Goal: Task Accomplishment & Management: Use online tool/utility

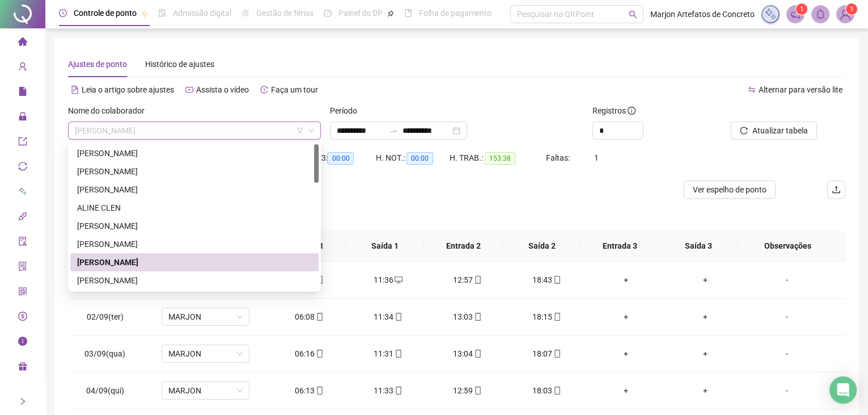
drag, startPoint x: 162, startPoint y: 126, endPoint x: 141, endPoint y: 193, distance: 69.6
click at [163, 126] on span "[PERSON_NAME]" at bounding box center [194, 130] width 239 height 17
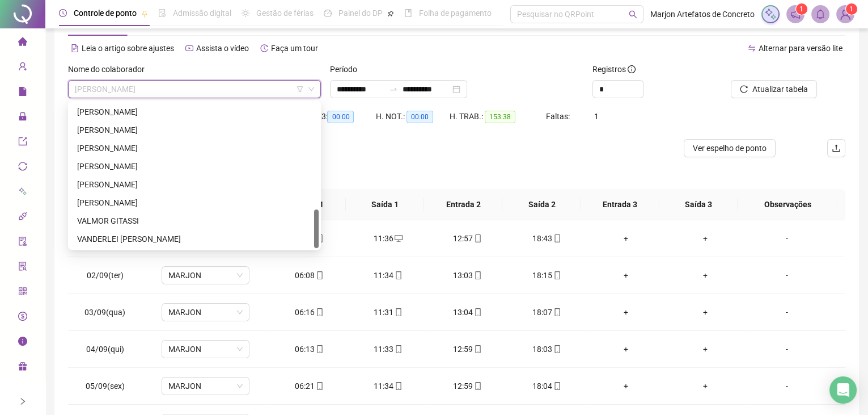
scroll to position [51, 0]
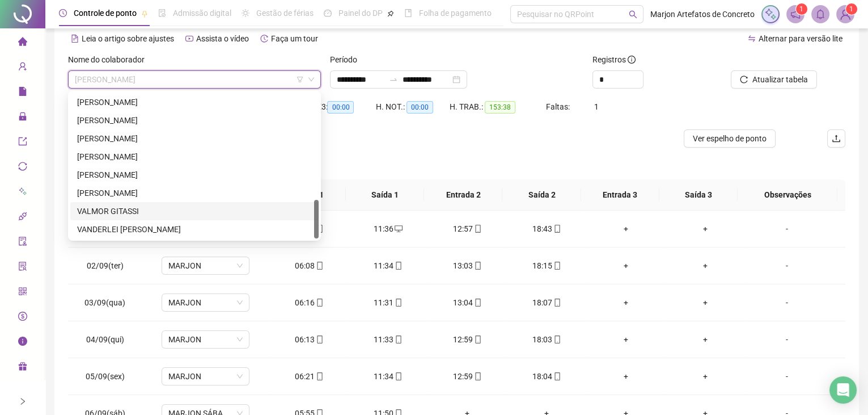
click at [135, 212] on div "VALMOR GITASSI" at bounding box center [194, 211] width 235 height 12
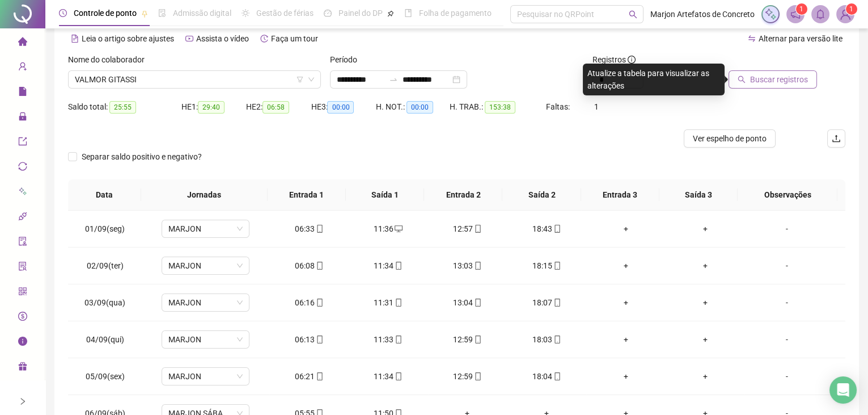
click at [798, 85] on span "Buscar registros" at bounding box center [779, 79] width 58 height 12
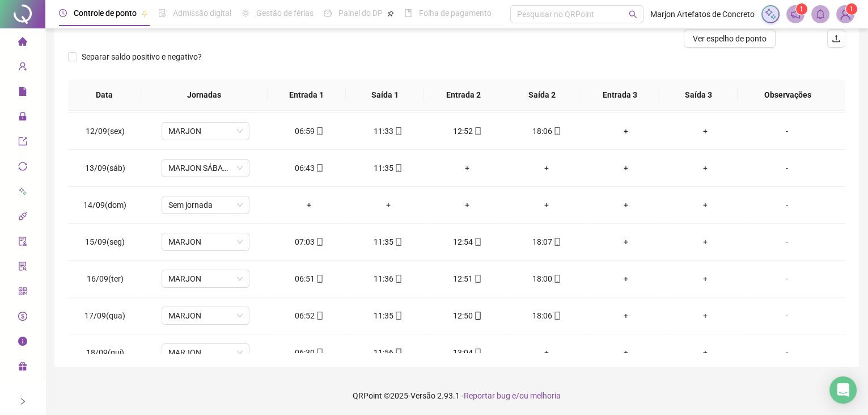
scroll to position [454, 0]
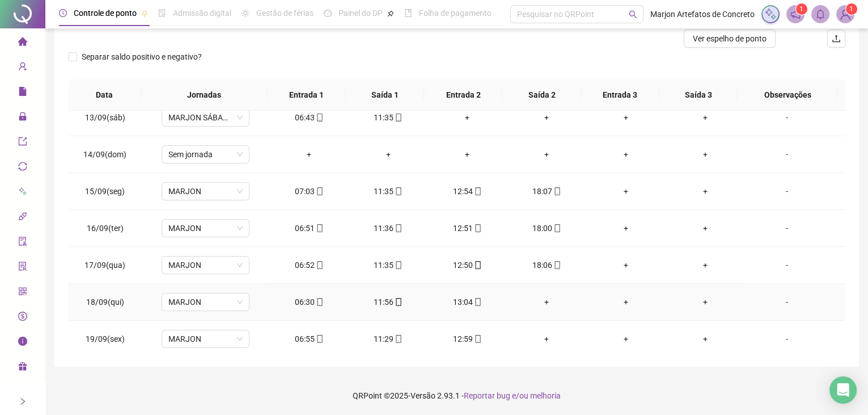
click at [537, 297] on div "+" at bounding box center [546, 301] width 61 height 12
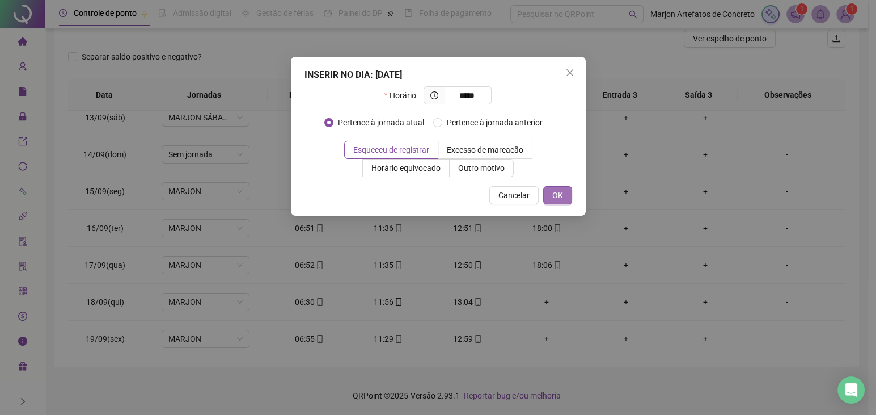
type input "*****"
click at [567, 195] on button "OK" at bounding box center [557, 195] width 29 height 18
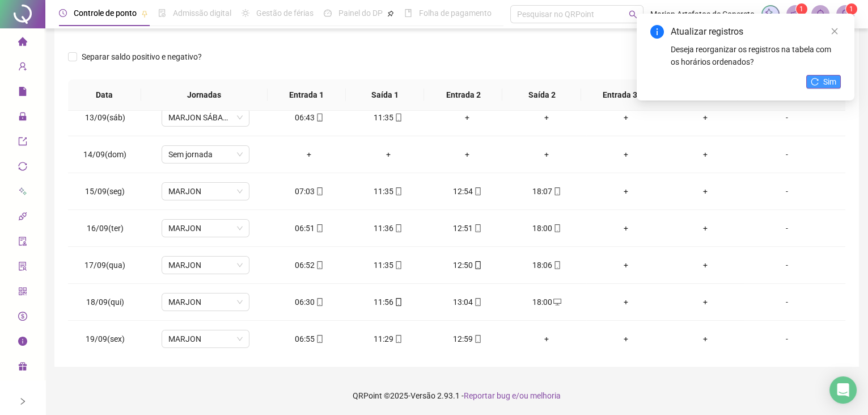
click at [820, 82] on button "Sim" at bounding box center [823, 82] width 35 height 14
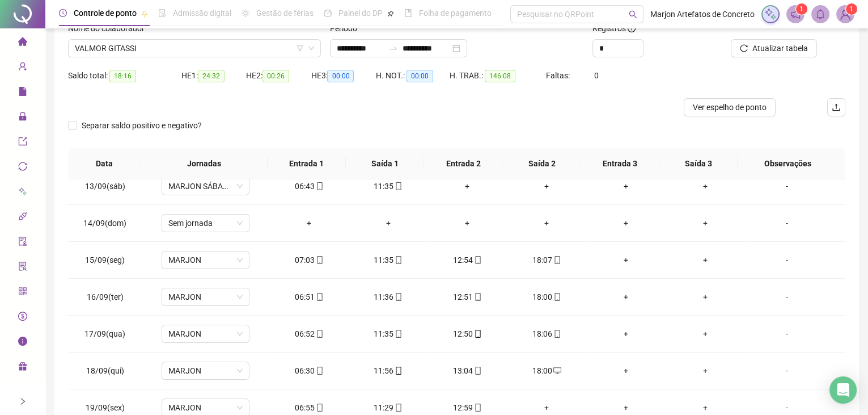
scroll to position [0, 0]
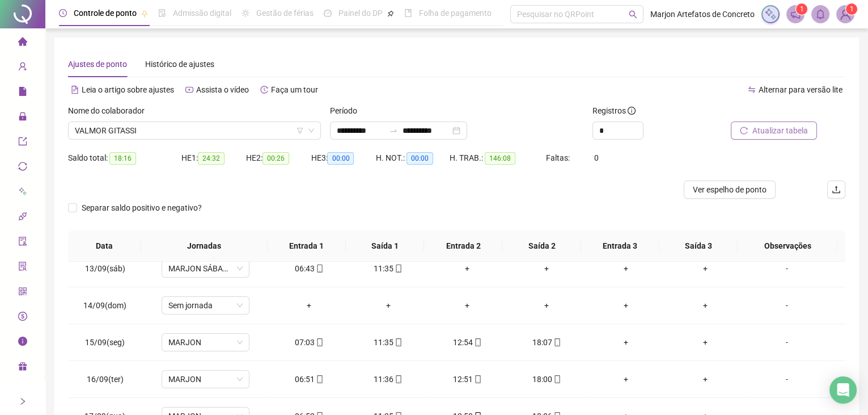
click at [801, 129] on span "Atualizar tabela" at bounding box center [781, 130] width 56 height 12
click at [421, 65] on div "Ajustes de ponto Histórico de ajustes" at bounding box center [457, 64] width 778 height 26
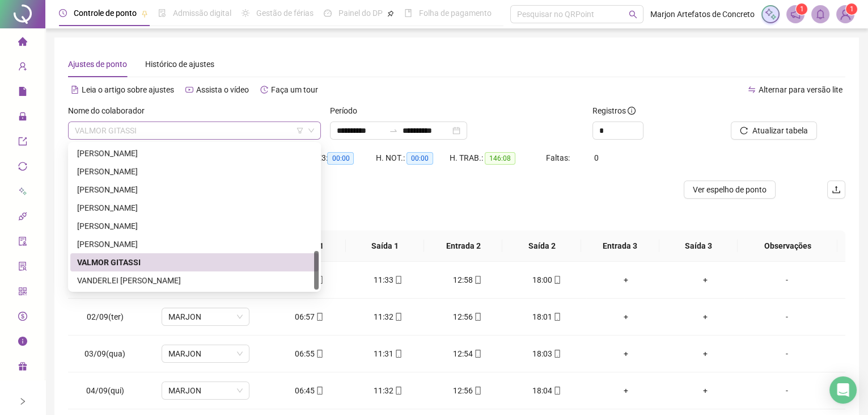
click at [223, 122] on div "VALMOR GITASSI" at bounding box center [194, 130] width 253 height 18
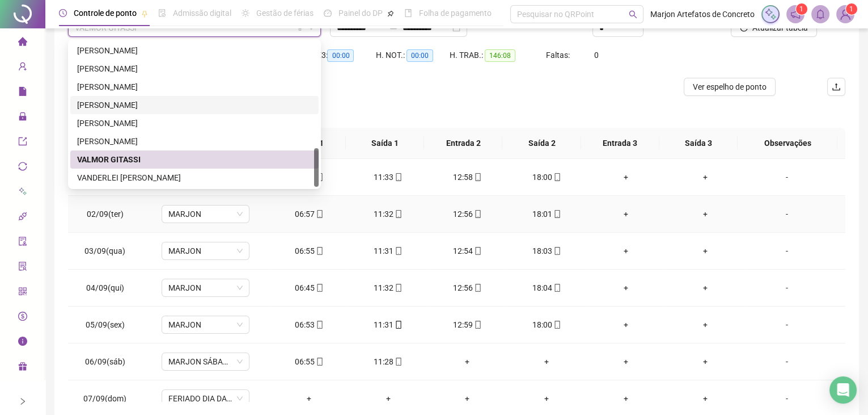
scroll to position [103, 0]
click at [179, 174] on div "VANDERLEI [PERSON_NAME]" at bounding box center [194, 177] width 235 height 12
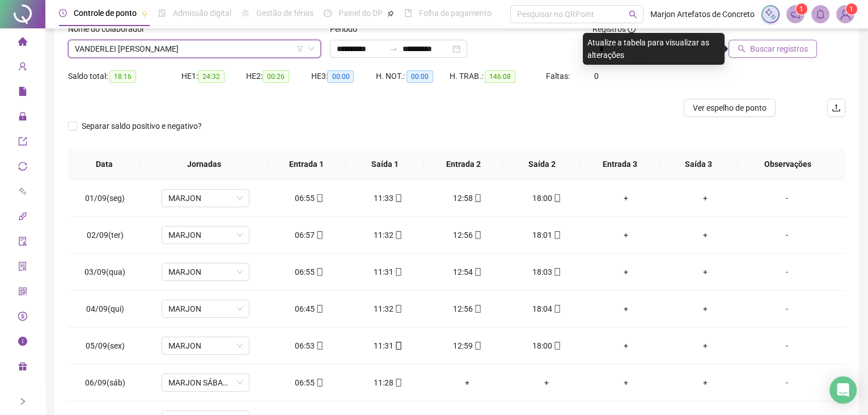
scroll to position [0, 0]
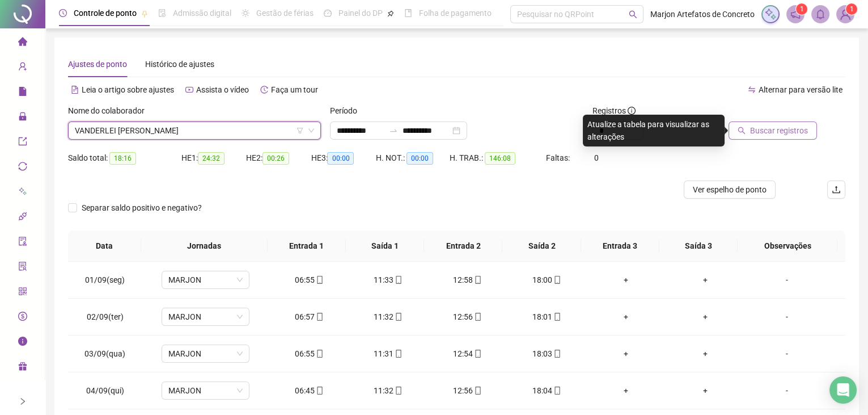
click at [794, 135] on span "Buscar registros" at bounding box center [779, 130] width 58 height 12
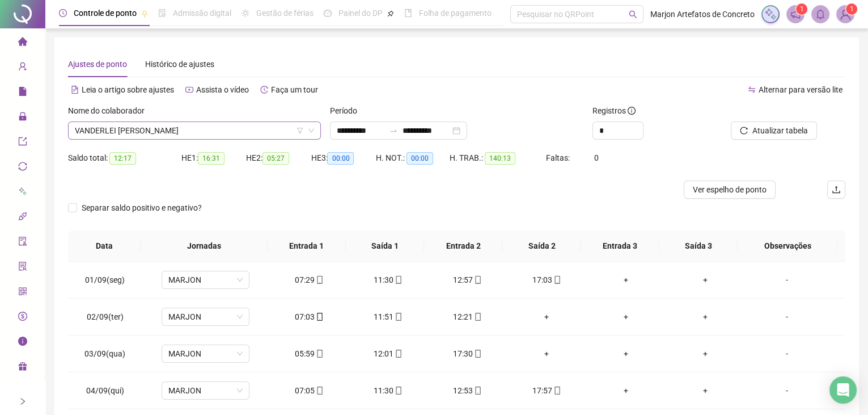
click at [219, 129] on span "VANDERLEI [PERSON_NAME]" at bounding box center [194, 130] width 239 height 17
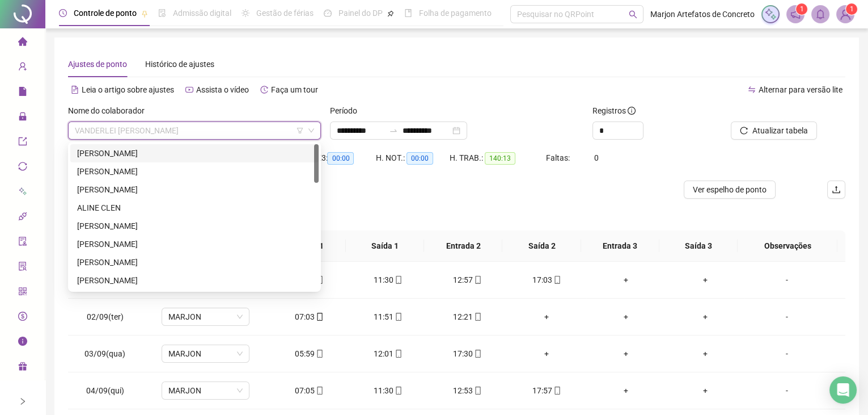
click at [145, 155] on div "[PERSON_NAME]" at bounding box center [194, 153] width 235 height 12
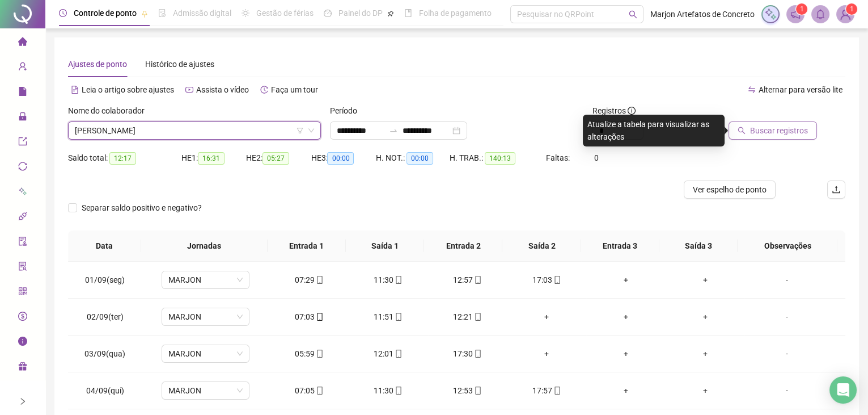
click at [775, 133] on span "Buscar registros" at bounding box center [779, 130] width 58 height 12
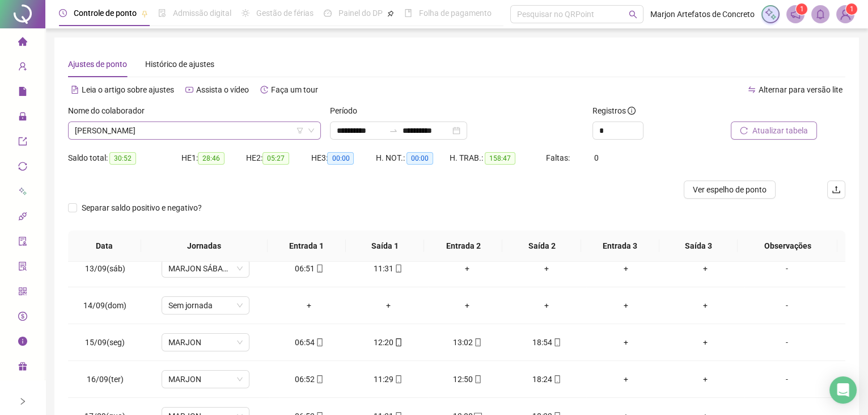
click at [223, 138] on span "[PERSON_NAME]" at bounding box center [194, 130] width 239 height 17
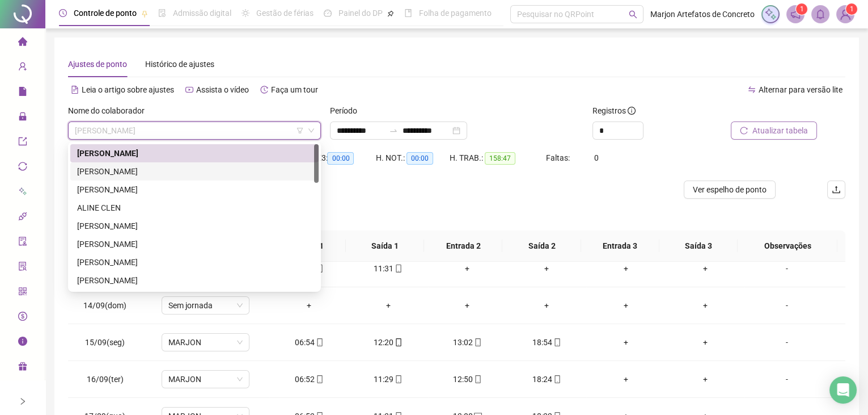
click at [174, 170] on div "[PERSON_NAME]" at bounding box center [194, 171] width 235 height 12
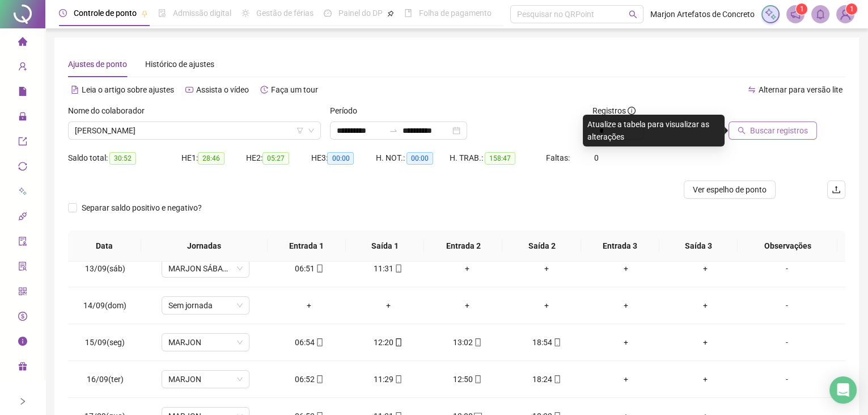
click at [801, 112] on div at bounding box center [771, 112] width 94 height 17
click at [787, 130] on span "Buscar registros" at bounding box center [779, 130] width 58 height 12
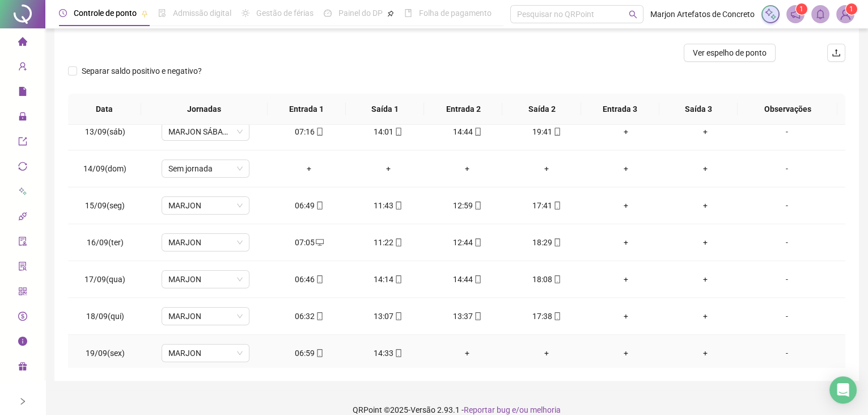
scroll to position [151, 0]
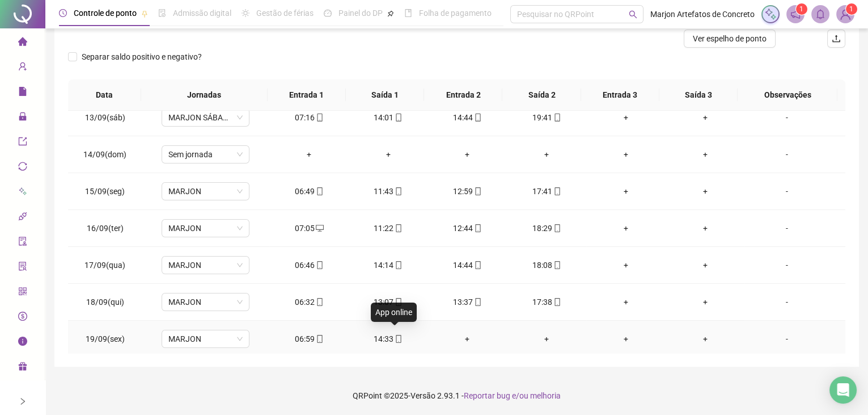
click at [396, 335] on icon "mobile" at bounding box center [399, 339] width 8 height 8
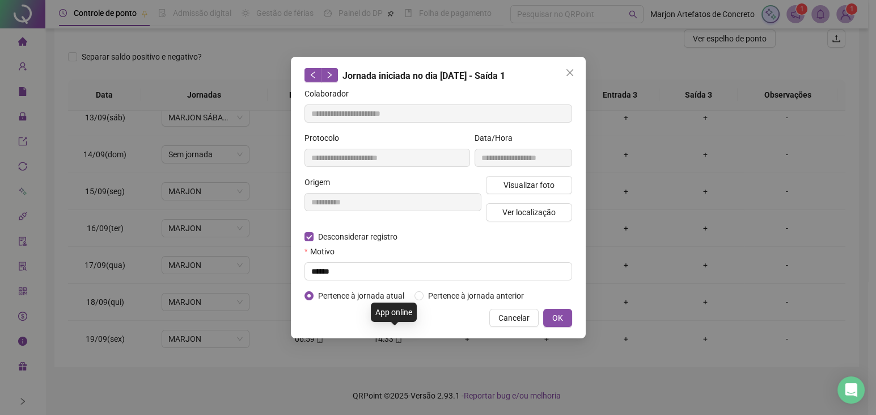
type input "**********"
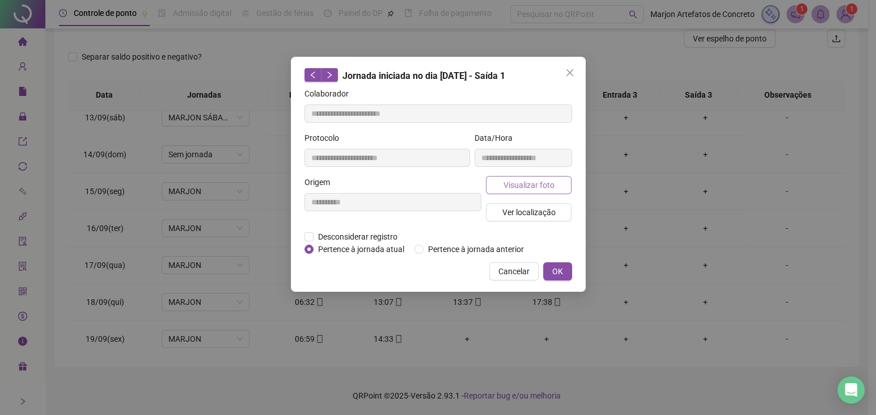
click at [526, 187] on span "Visualizar foto" at bounding box center [528, 185] width 51 height 12
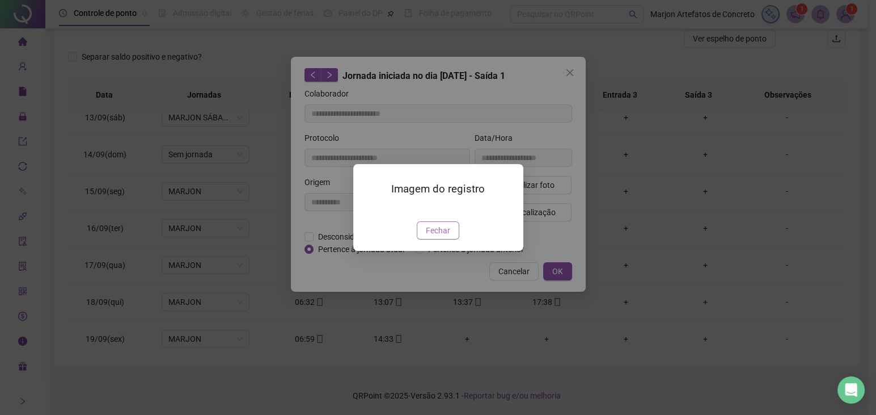
click at [453, 239] on button "Fechar" at bounding box center [438, 230] width 43 height 18
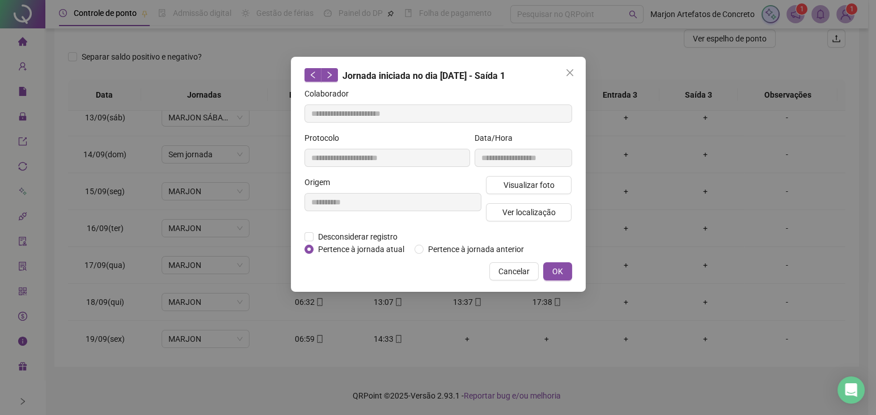
click at [518, 273] on span "Cancelar" at bounding box center [514, 271] width 31 height 12
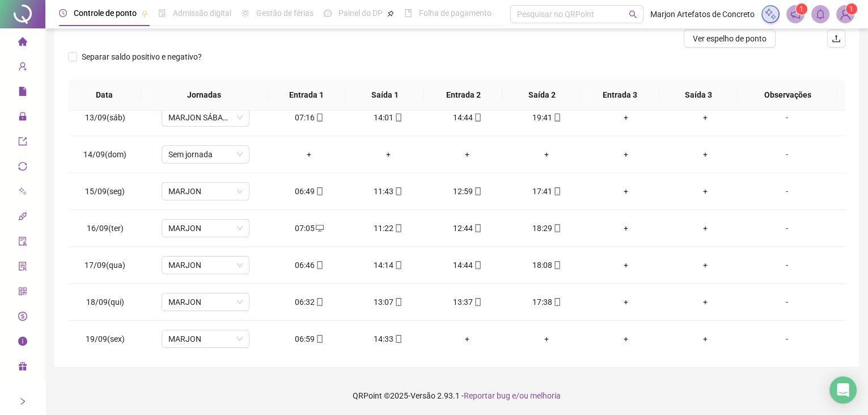
scroll to position [0, 0]
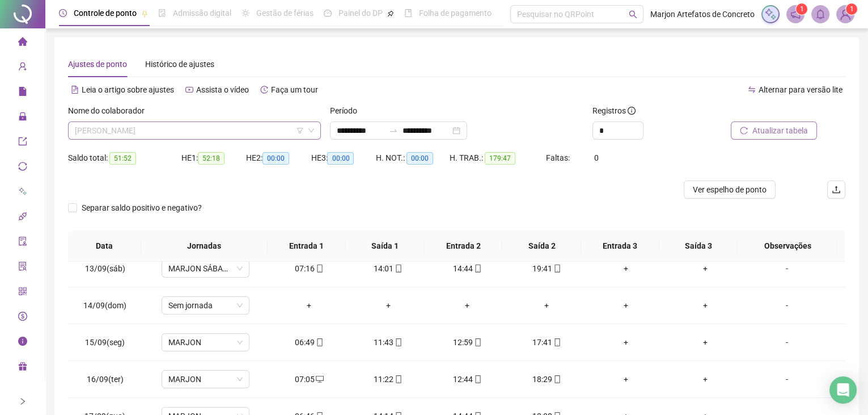
click at [224, 125] on span "[PERSON_NAME]" at bounding box center [194, 130] width 239 height 17
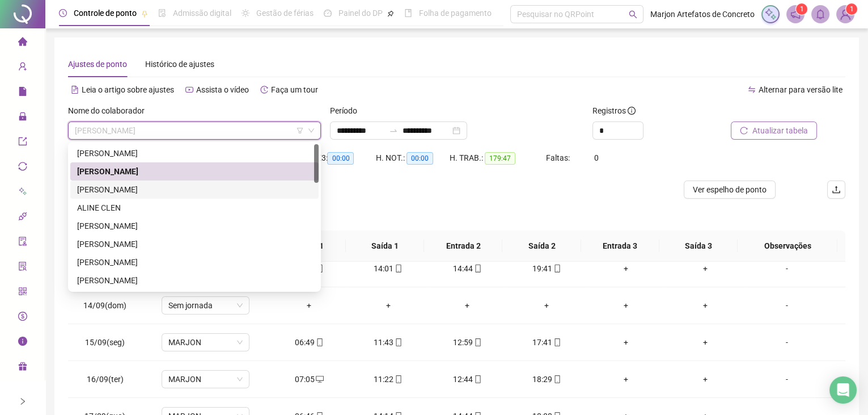
click at [124, 185] on div "[PERSON_NAME]" at bounding box center [194, 189] width 235 height 12
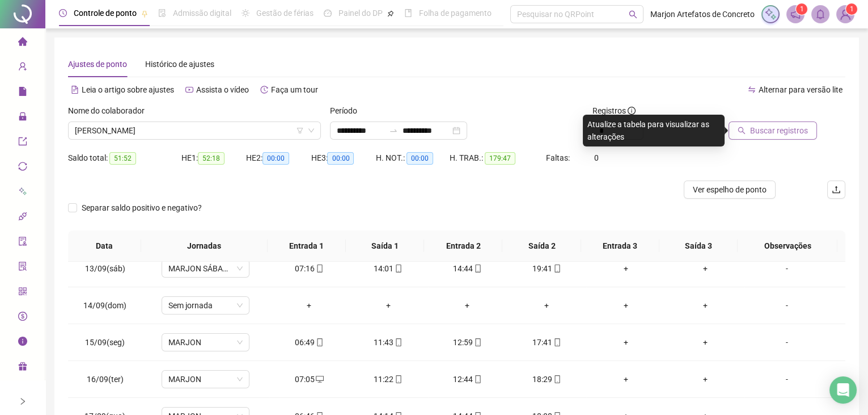
click at [770, 138] on button "Buscar registros" at bounding box center [773, 130] width 88 height 18
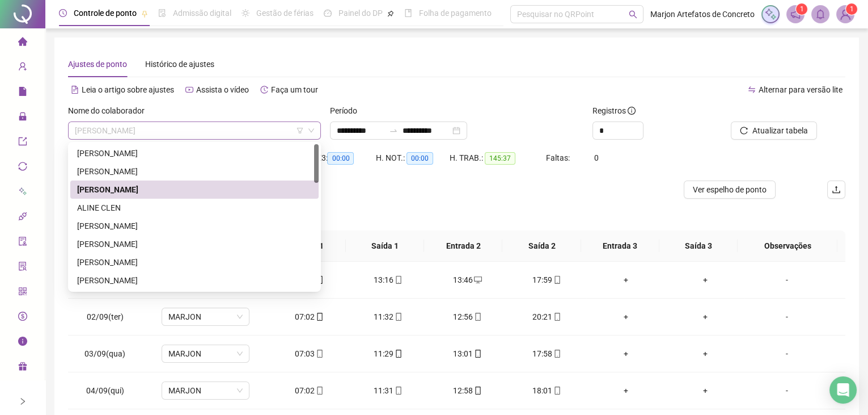
click at [267, 136] on span "[PERSON_NAME]" at bounding box center [194, 130] width 239 height 17
click at [175, 206] on div "ALINE CLEN" at bounding box center [194, 207] width 235 height 12
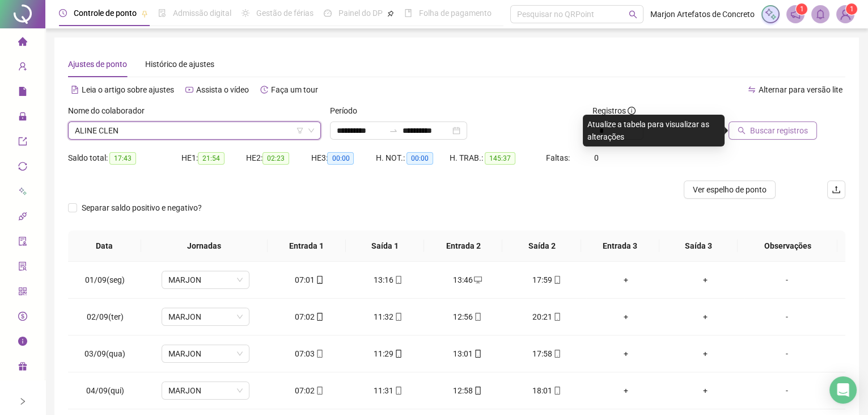
click at [762, 132] on span "Buscar registros" at bounding box center [779, 130] width 58 height 12
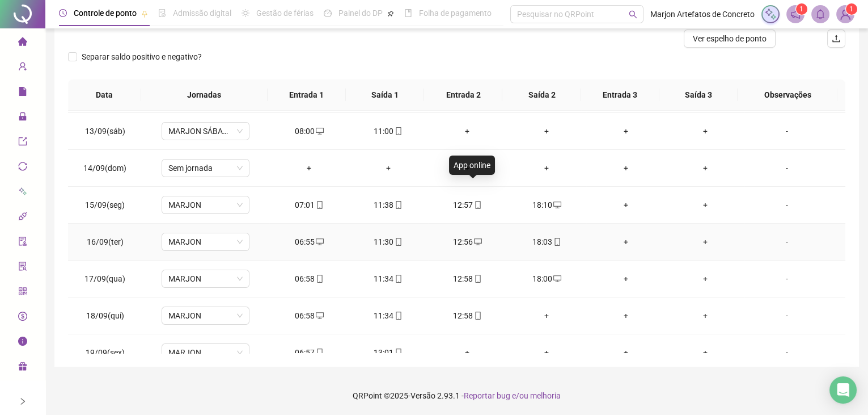
scroll to position [454, 0]
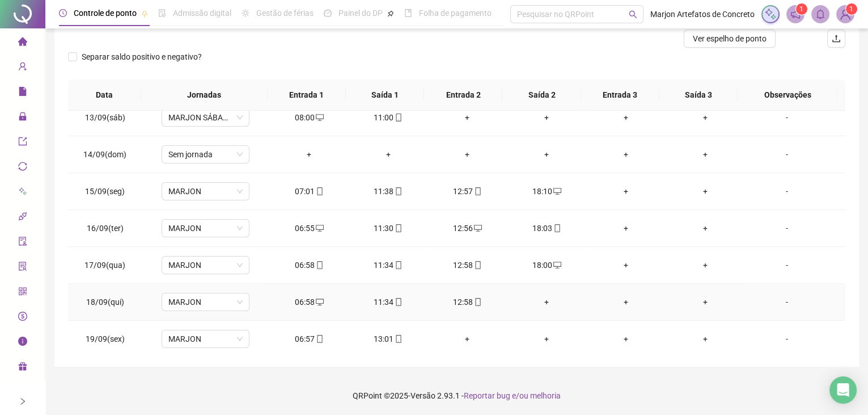
click at [545, 295] on div "+" at bounding box center [546, 301] width 61 height 12
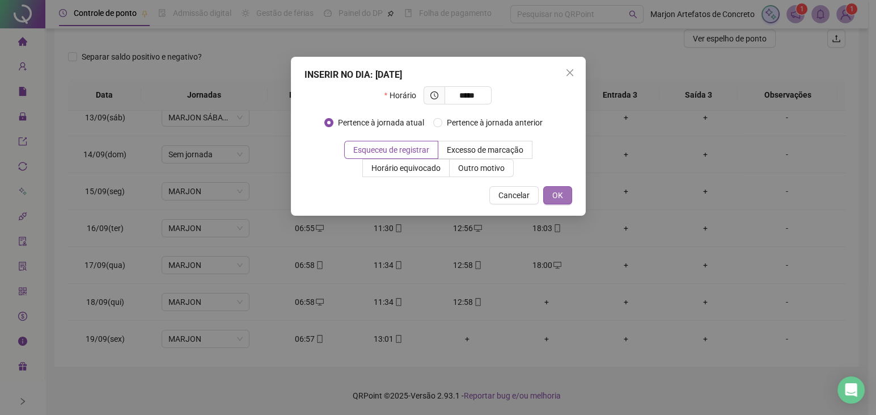
type input "*****"
click at [560, 195] on span "OK" at bounding box center [557, 195] width 11 height 12
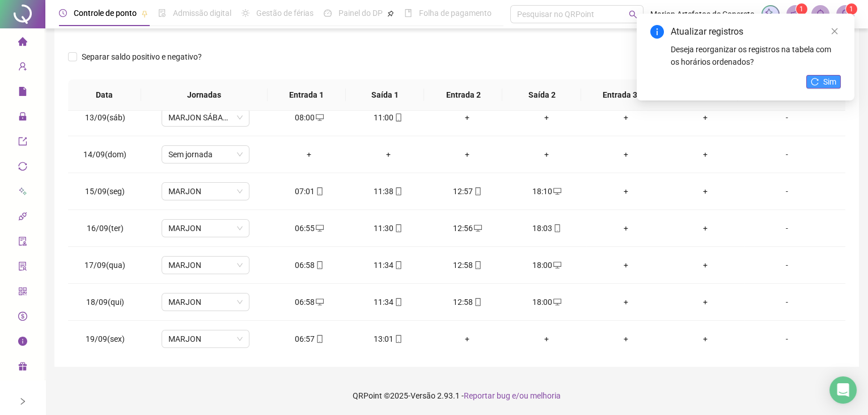
click at [827, 78] on span "Sim" at bounding box center [830, 81] width 13 height 12
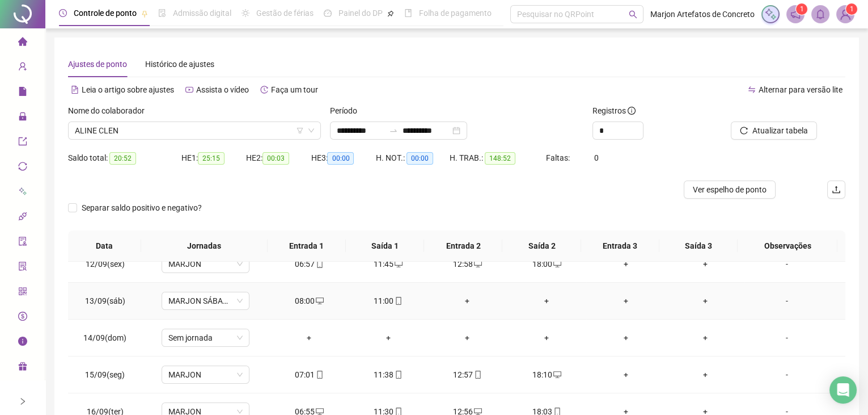
scroll to position [350, 0]
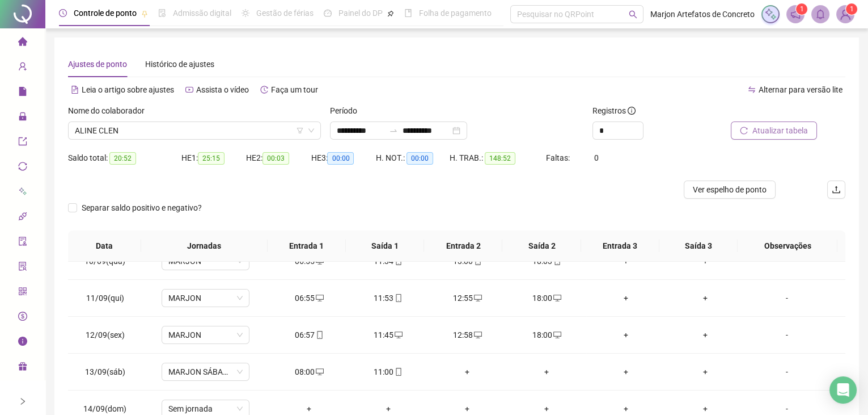
click at [787, 132] on span "Atualizar tabela" at bounding box center [781, 130] width 56 height 12
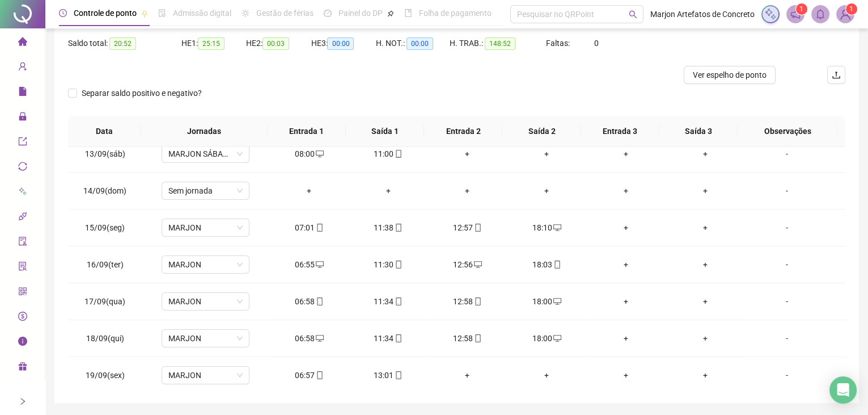
scroll to position [151, 0]
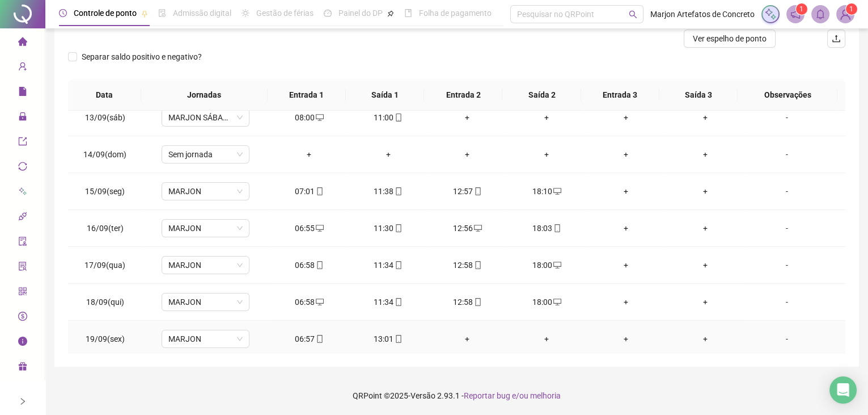
click at [462, 332] on div "+" at bounding box center [467, 338] width 61 height 12
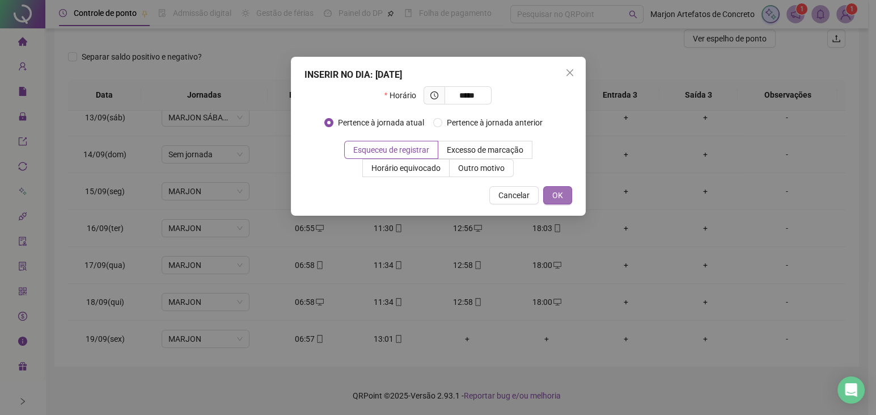
type input "*****"
click at [554, 192] on span "OK" at bounding box center [557, 195] width 11 height 12
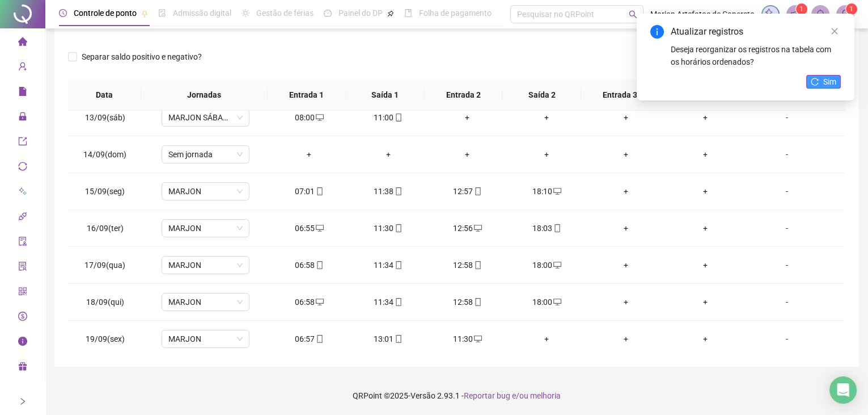
click at [809, 85] on button "Sim" at bounding box center [823, 82] width 35 height 14
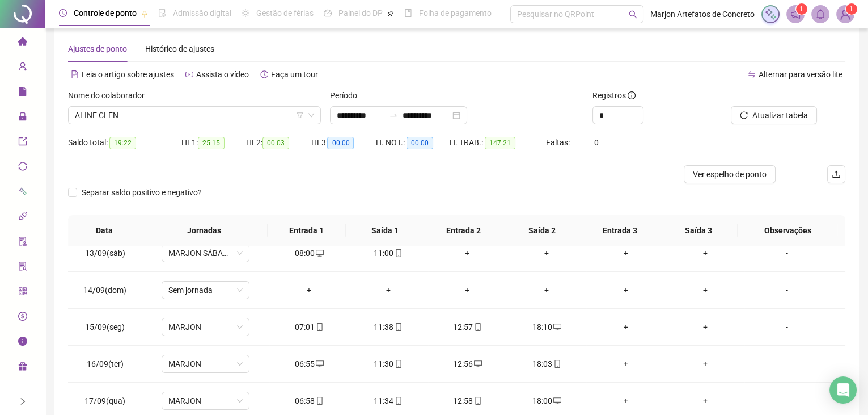
scroll to position [0, 0]
